Goal: Information Seeking & Learning: Find contact information

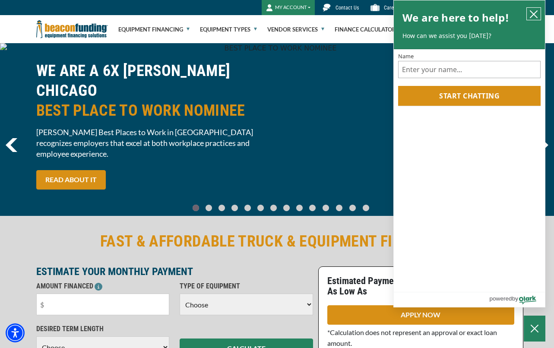
click at [537, 11] on icon "close chatbox" at bounding box center [534, 14] width 7 height 7
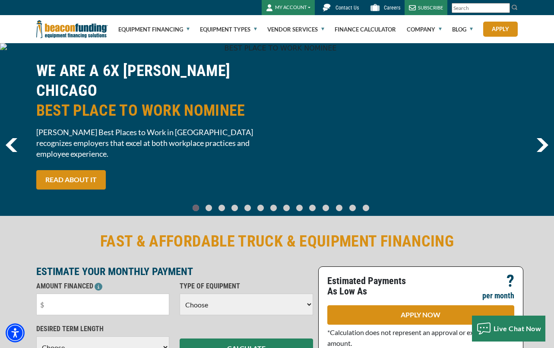
click at [339, 9] on span "Contact Us" at bounding box center [347, 8] width 23 height 6
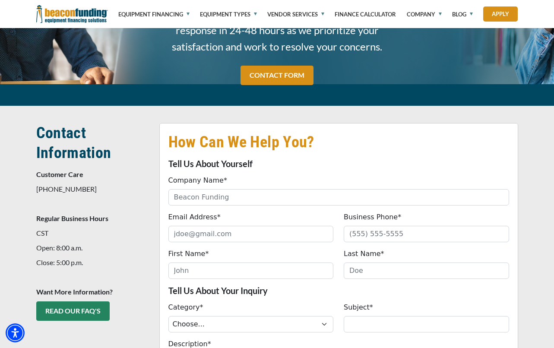
scroll to position [173, 0]
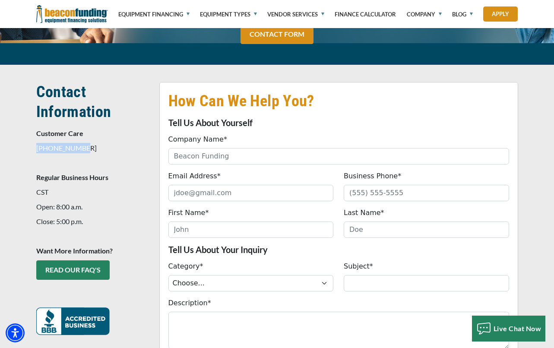
drag, startPoint x: 82, startPoint y: 127, endPoint x: 36, endPoint y: 127, distance: 45.8
click at [36, 143] on p "847-897-2484" at bounding box center [92, 148] width 113 height 10
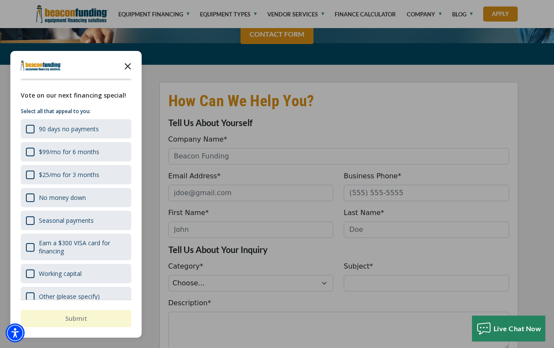
click at [128, 64] on icon "Close the survey" at bounding box center [127, 65] width 17 height 17
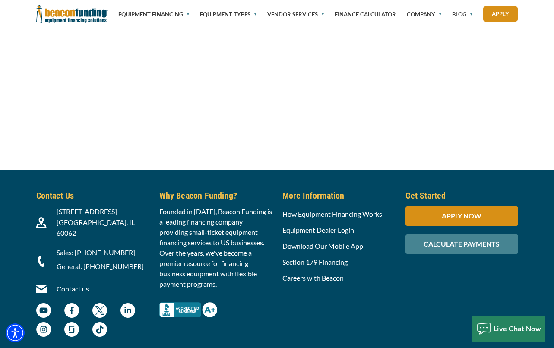
scroll to position [979, 0]
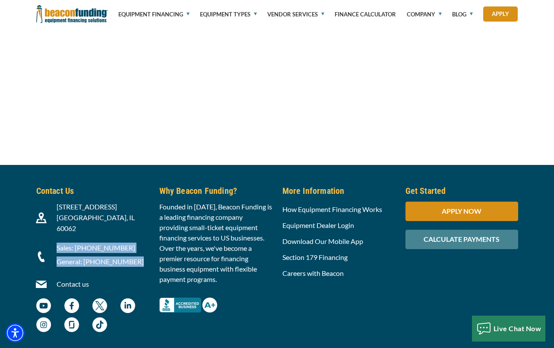
drag, startPoint x: 57, startPoint y: 214, endPoint x: 130, endPoint y: 226, distance: 74.4
click at [130, 243] on div "Sales: (847) 897-2499 General: (800) 866-6396" at bounding box center [102, 257] width 103 height 28
copy div "Sales: (847) 897-2499 General: (800) 866-6396"
